Goal: Transaction & Acquisition: Purchase product/service

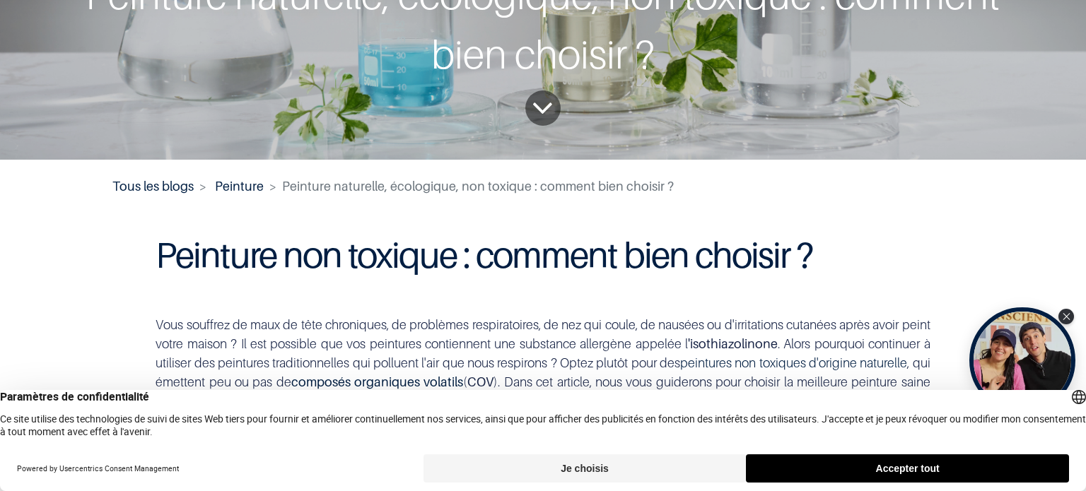
scroll to position [110, 0]
click at [546, 466] on button "Je choisis" at bounding box center [584, 469] width 323 height 28
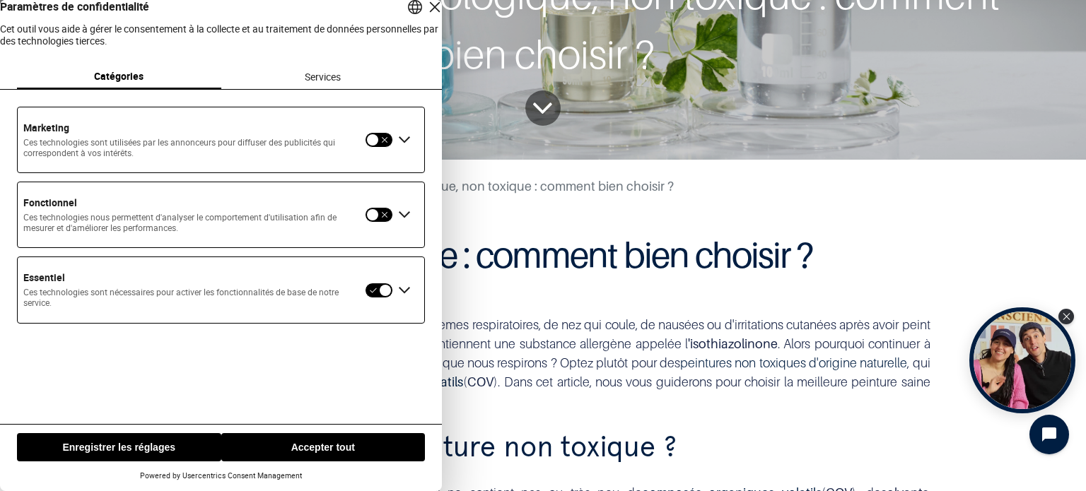
click at [139, 449] on button "Enregistrer les réglages" at bounding box center [119, 447] width 204 height 28
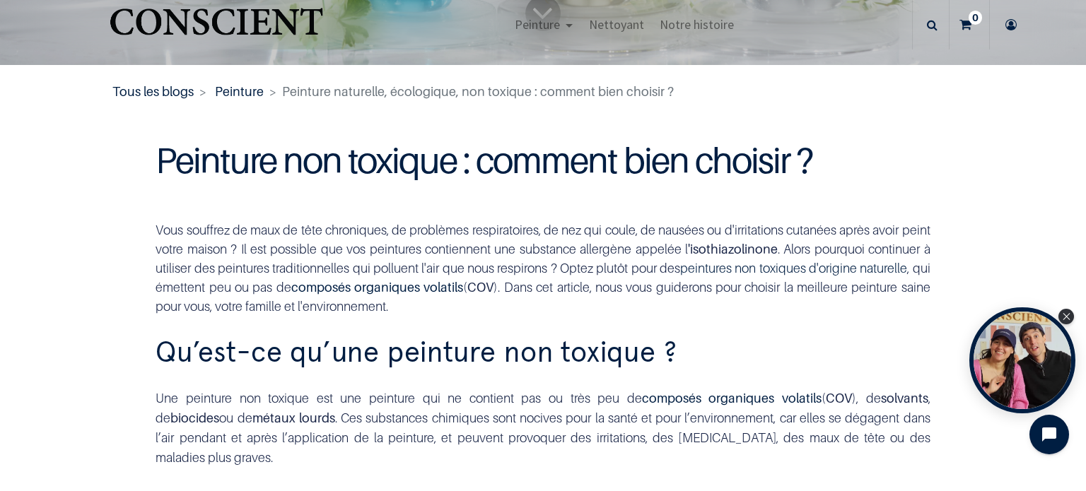
scroll to position [407, 0]
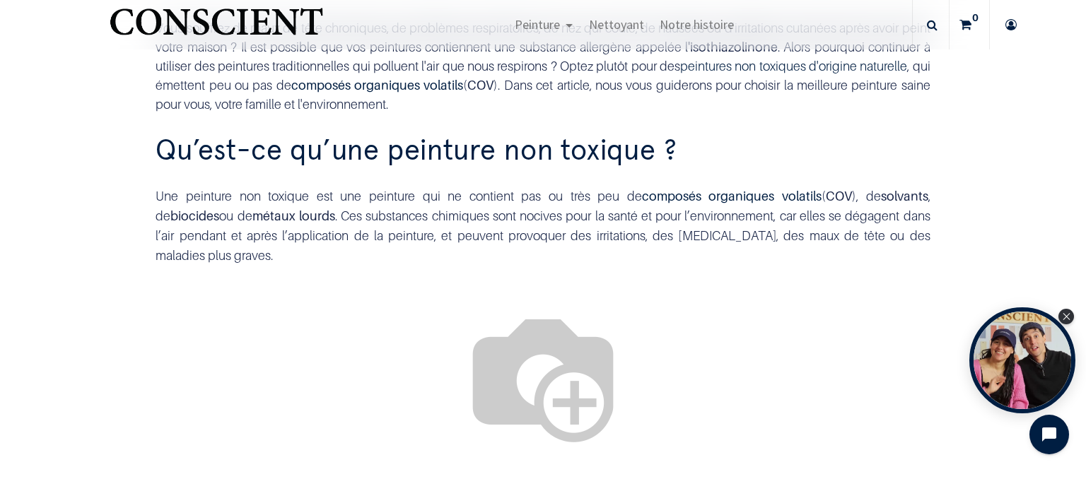
click at [450, 225] on div "Une peinture non toxique est une peinture qui ne contient pas ou très peu de co…" at bounding box center [543, 226] width 774 height 79
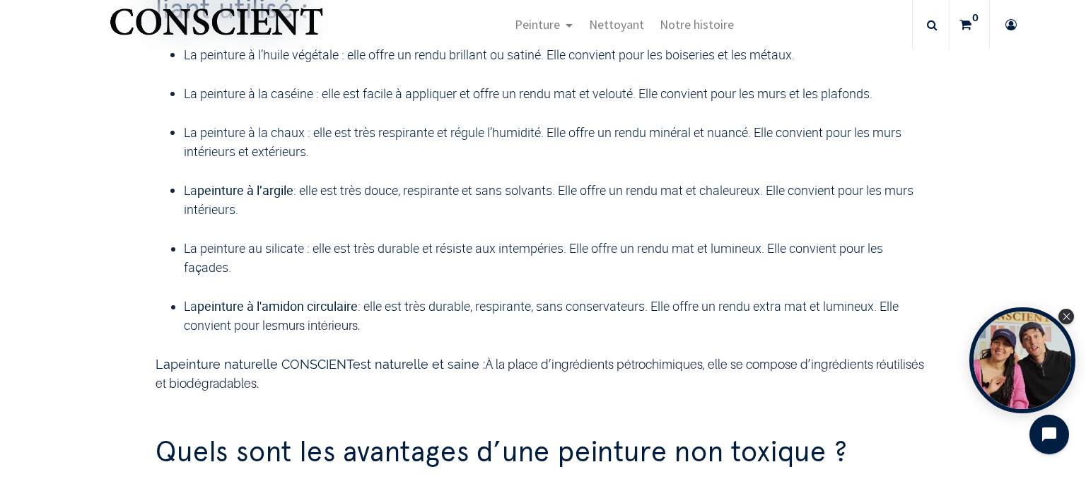
scroll to position [1306, 0]
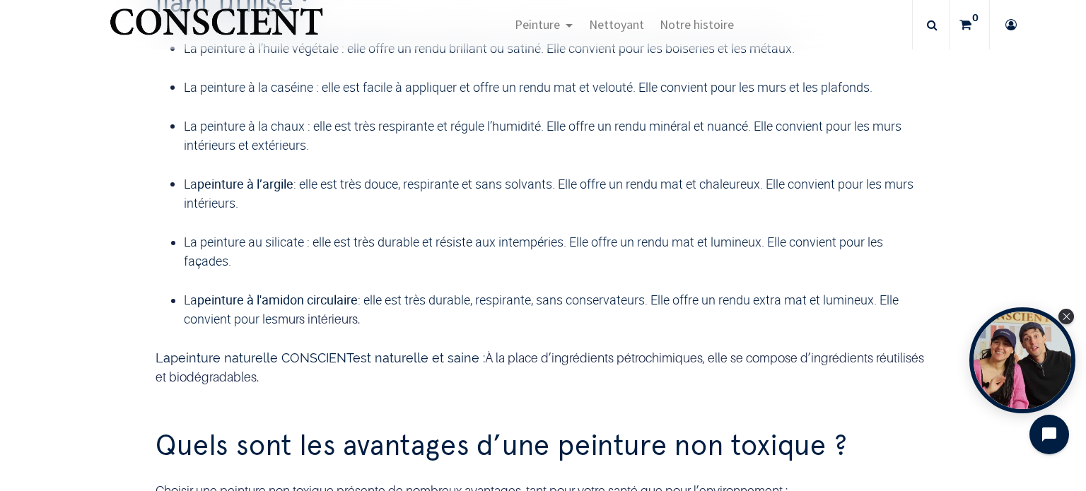
click at [516, 95] on font "La peinture à la caséine : elle est facile à appliquer et offre un rendu mat et…" at bounding box center [528, 86] width 689 height 17
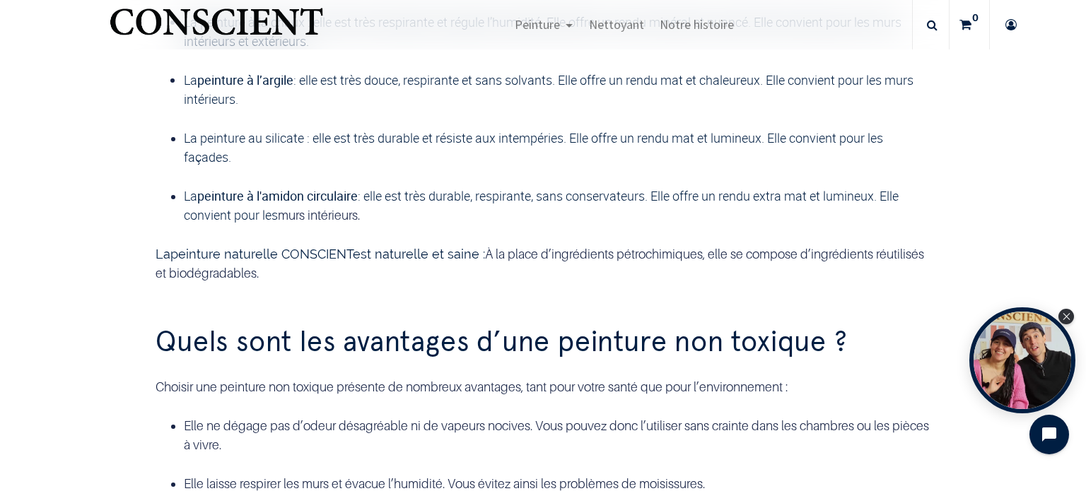
scroll to position [1410, 0]
click at [444, 268] on div "Il existe différents types de peintures non toxiques, selon le liant utilisé : …" at bounding box center [542, 63] width 795 height 476
click at [495, 49] on font "La peinture à la chaux : elle est très respirante et régule l’humidité. Elle of…" at bounding box center [542, 31] width 717 height 36
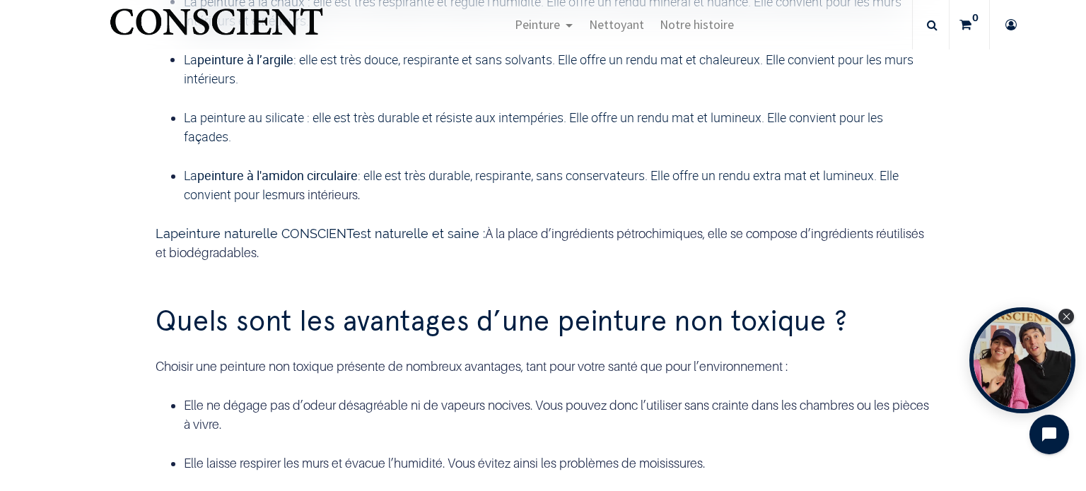
scroll to position [1431, 0]
click at [322, 88] on p "La peinture à l’argile : elle est très douce, respirante et sans solvants. Elle…" at bounding box center [557, 68] width 746 height 38
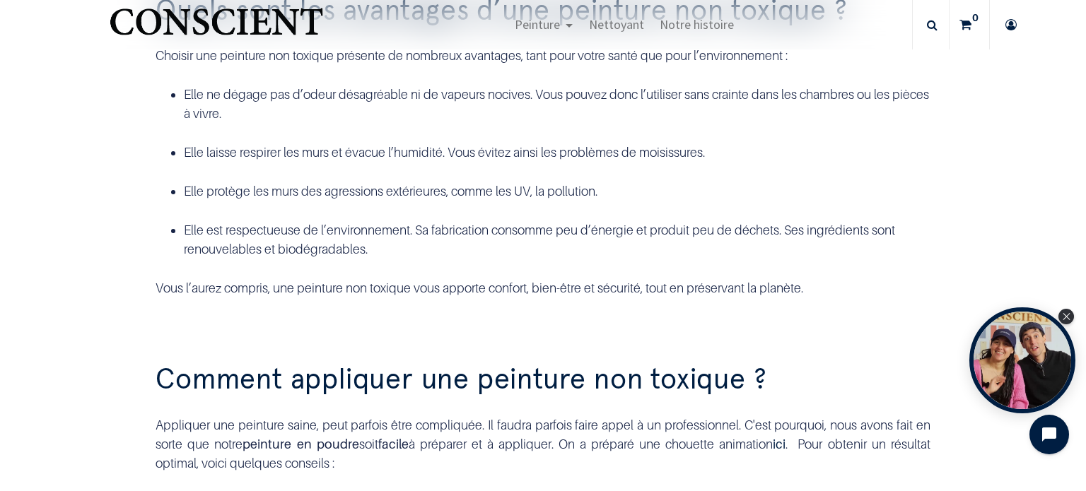
scroll to position [1763, 0]
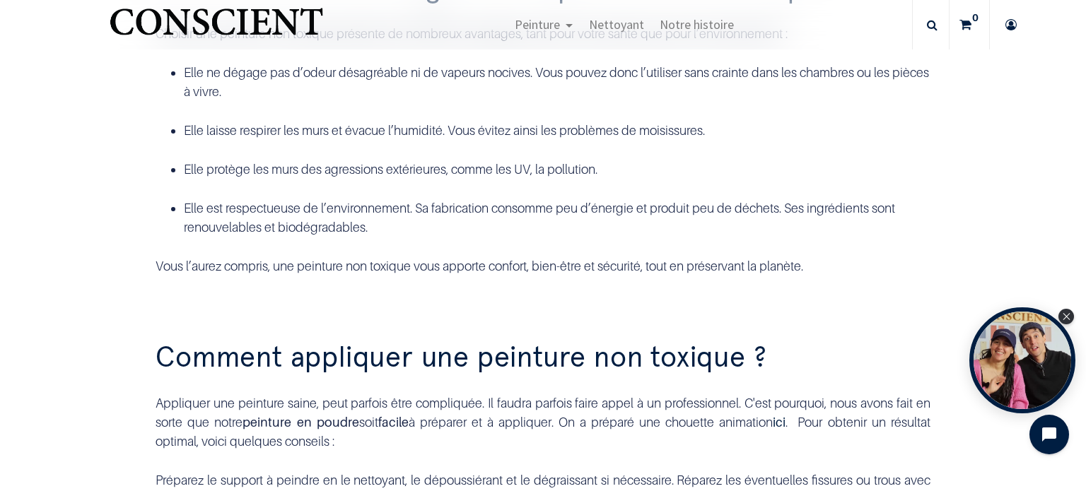
click at [300, 101] on p "Elle ne dégage pas d’odeur désagréable ni de vapeurs nocives. Vous pouvez donc …" at bounding box center [557, 82] width 746 height 38
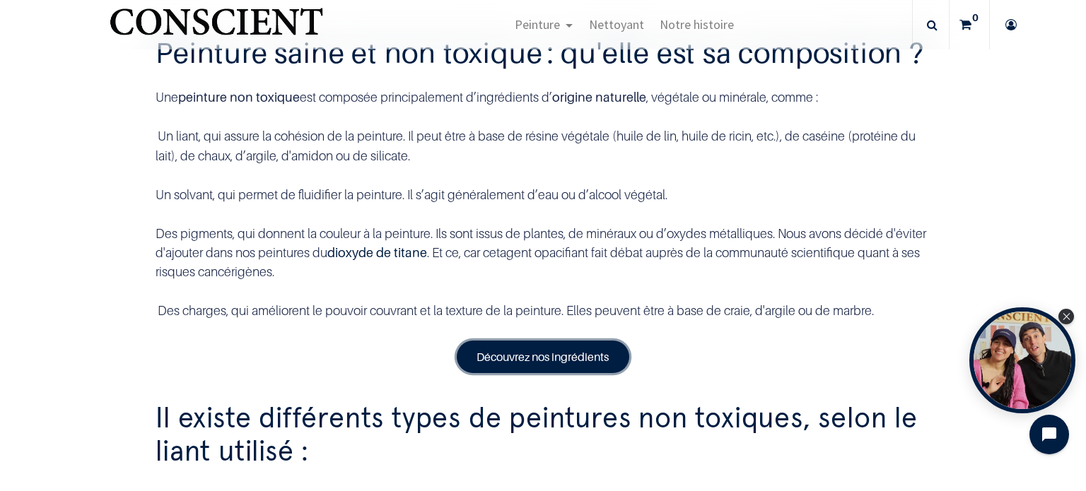
scroll to position [858, 0]
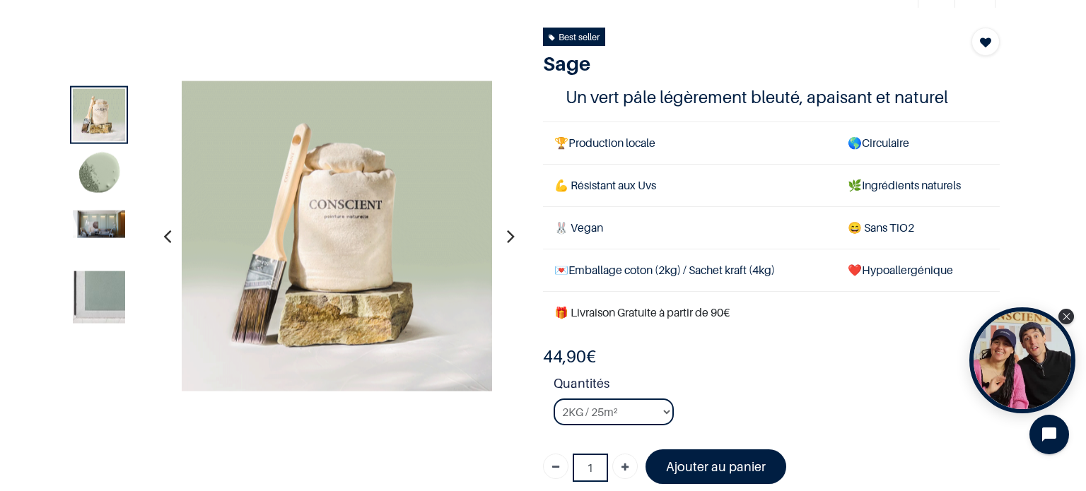
scroll to position [74, 0]
click at [95, 231] on img at bounding box center [99, 224] width 52 height 28
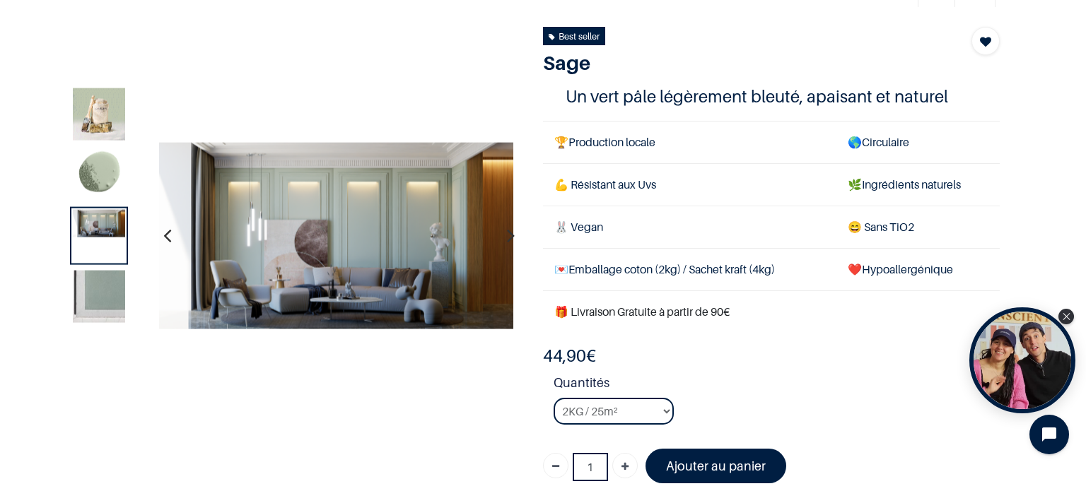
scroll to position [0, 0]
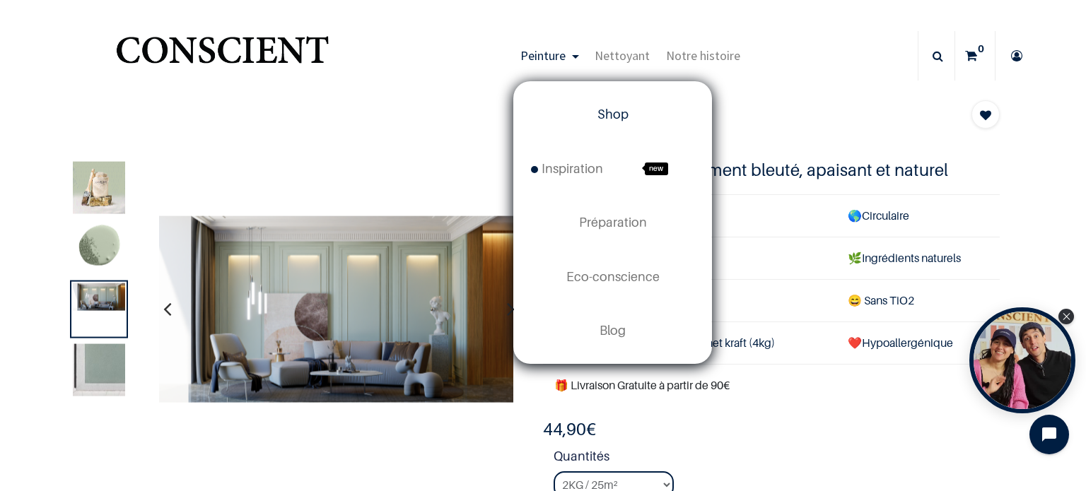
click at [592, 100] on link "Shop" at bounding box center [612, 115] width 197 height 54
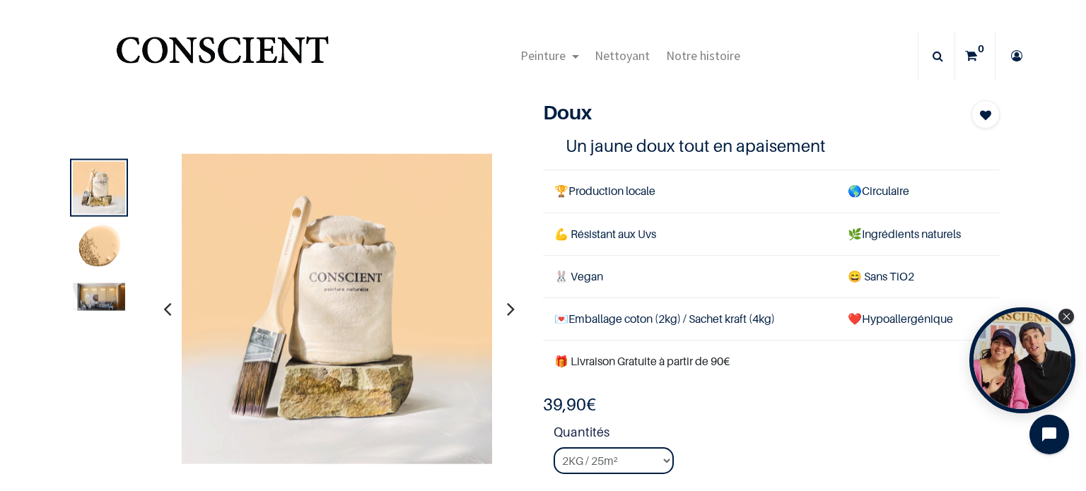
click at [93, 305] on img at bounding box center [99, 297] width 52 height 28
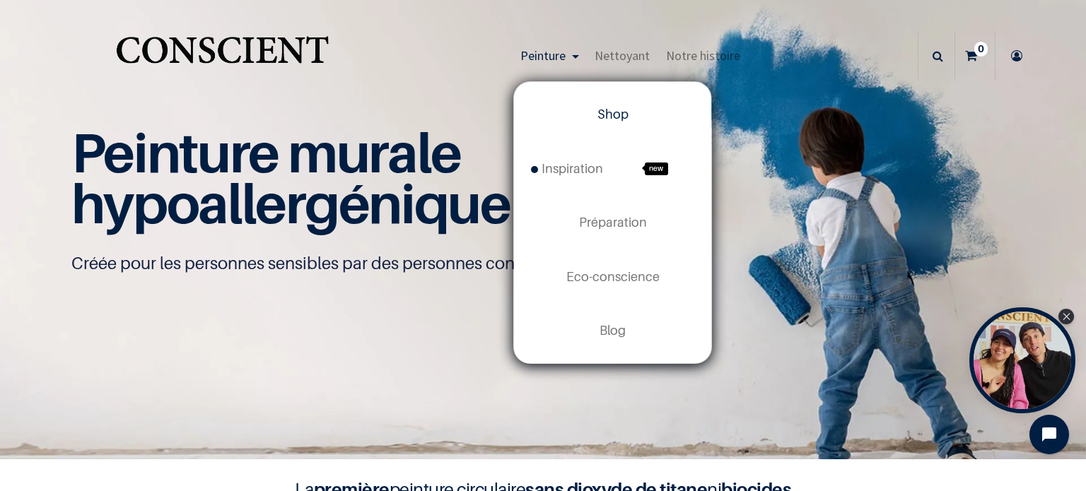
click at [633, 108] on link "Shop" at bounding box center [612, 115] width 197 height 54
click at [622, 105] on link "Shop" at bounding box center [612, 115] width 197 height 54
click at [571, 172] on span "Inspiration" at bounding box center [567, 168] width 72 height 15
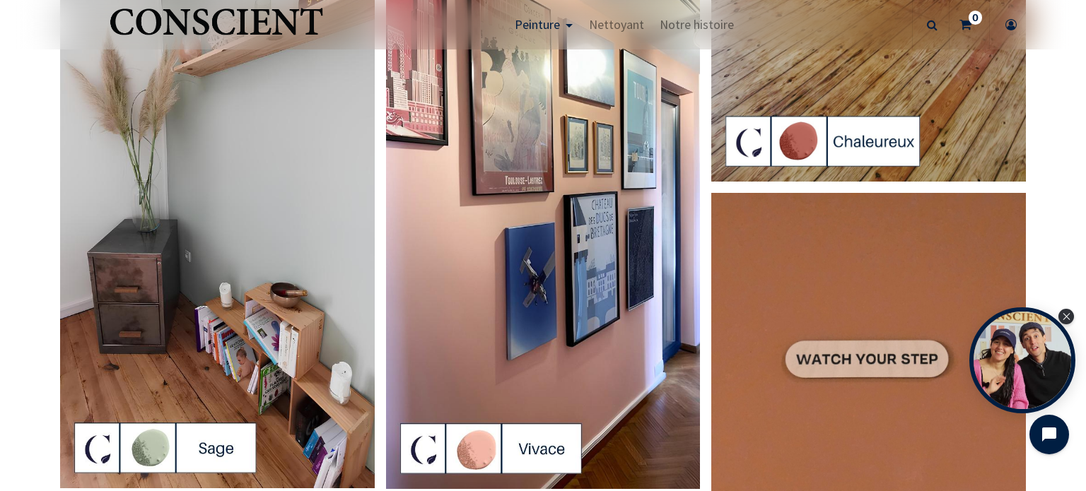
scroll to position [2324, 0]
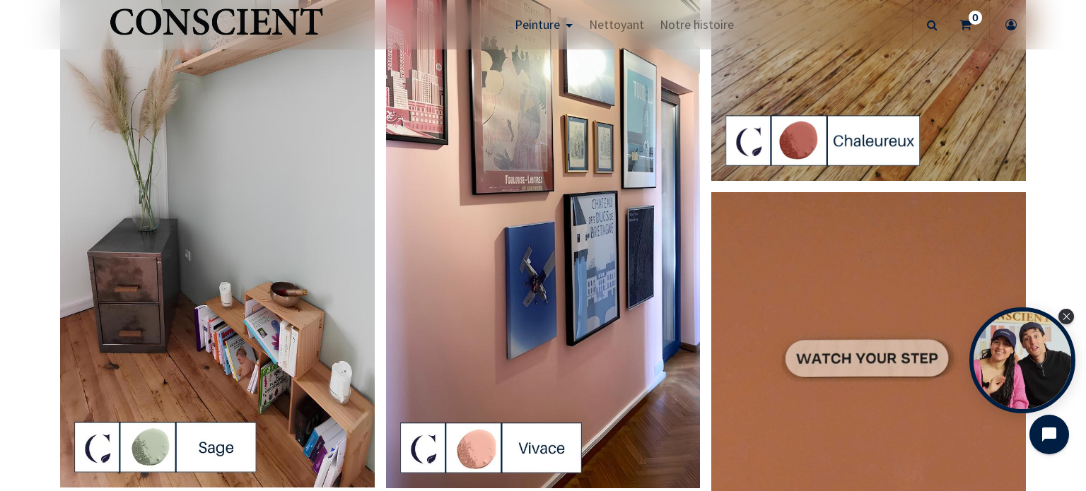
drag, startPoint x: 266, startPoint y: 188, endPoint x: 42, endPoint y: 286, distance: 244.7
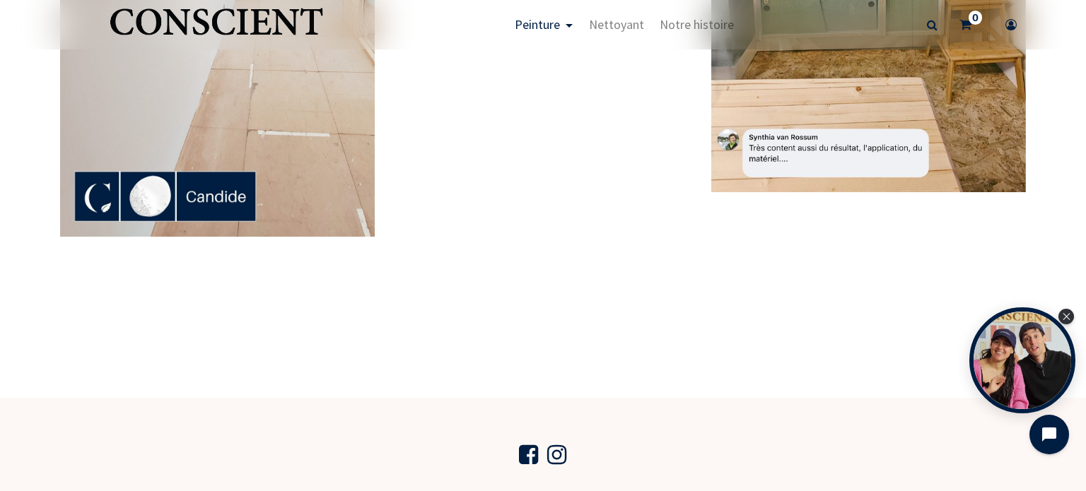
scroll to position [3862, 0]
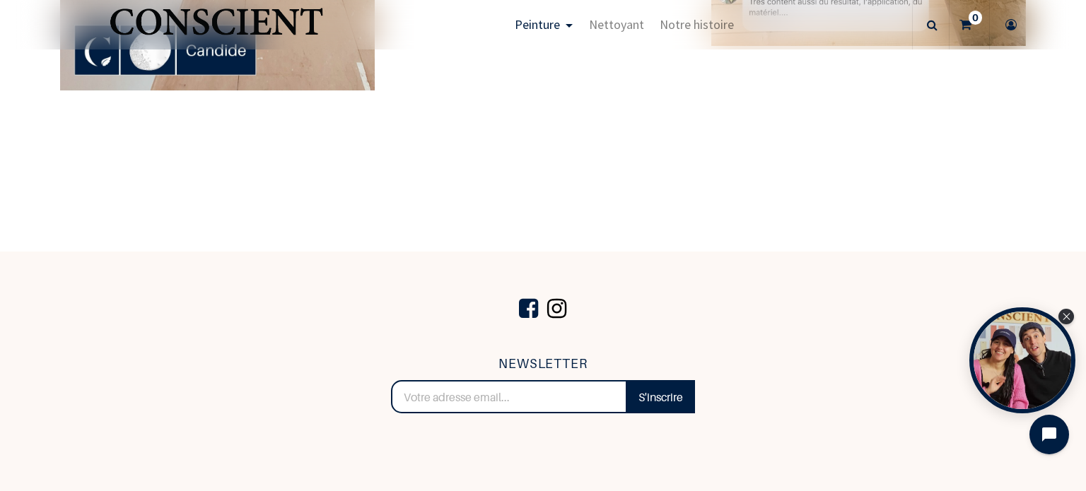
click at [551, 306] on span at bounding box center [557, 309] width 26 height 48
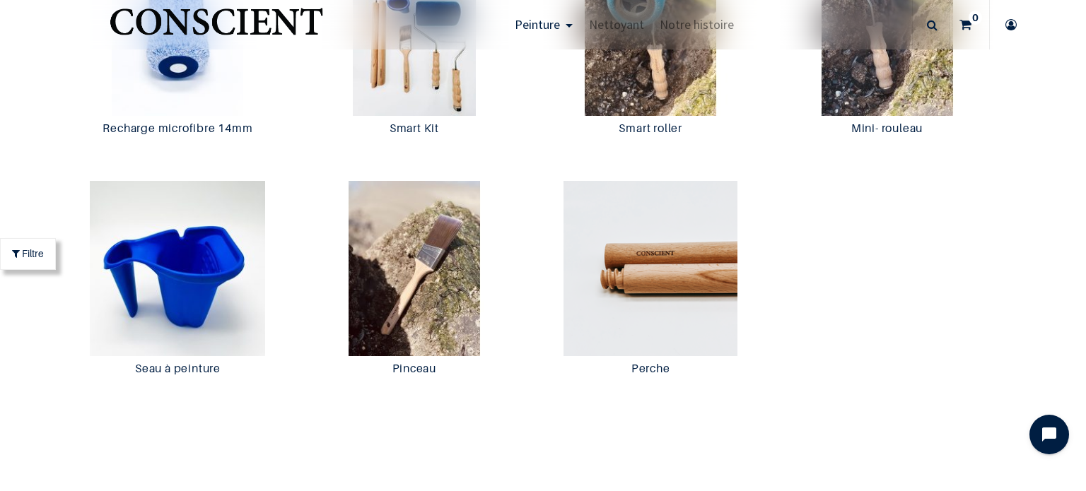
scroll to position [2961, 0]
